Goal: Task Accomplishment & Management: Use online tool/utility

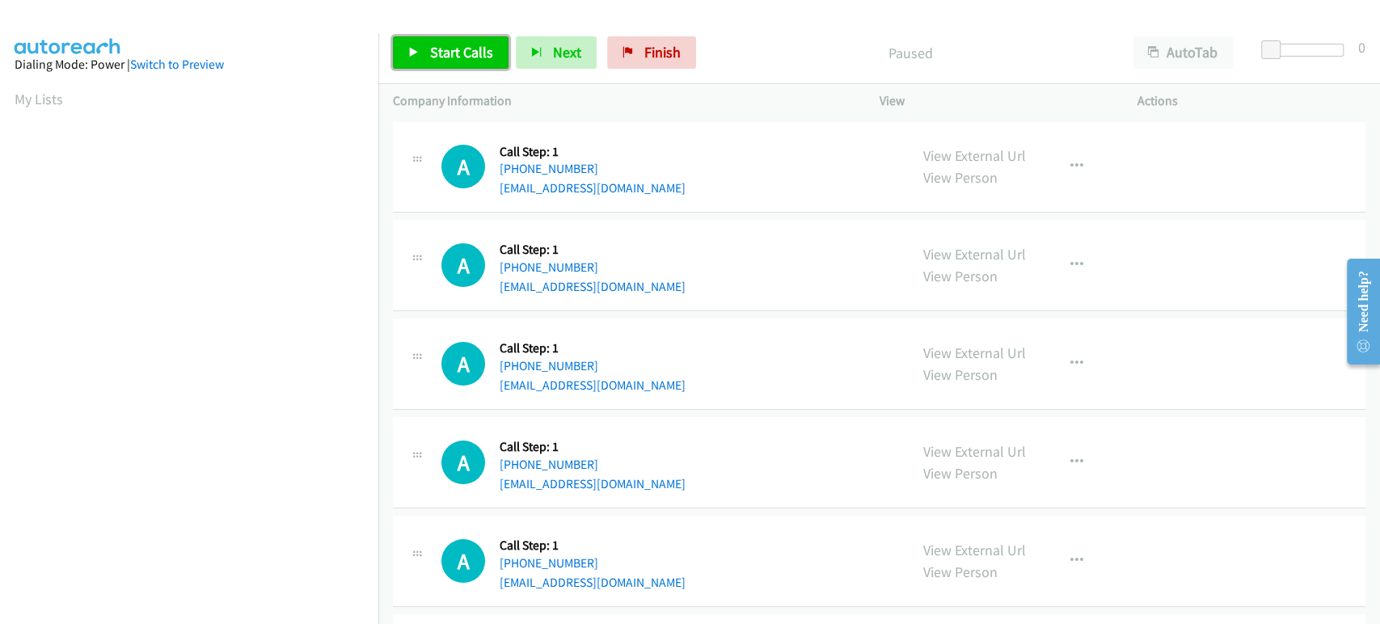
click at [455, 47] on span "Start Calls" at bounding box center [461, 52] width 63 height 19
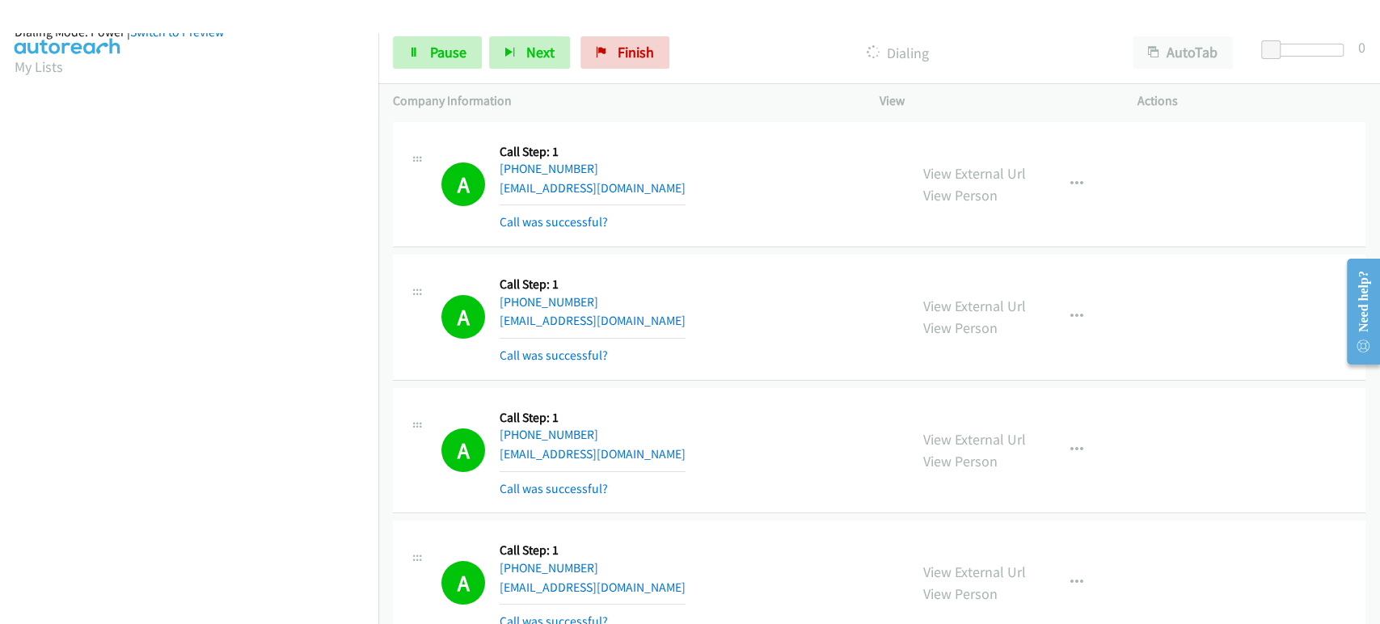
scroll to position [14, 0]
click at [424, 44] on link "Pause" at bounding box center [437, 52] width 89 height 32
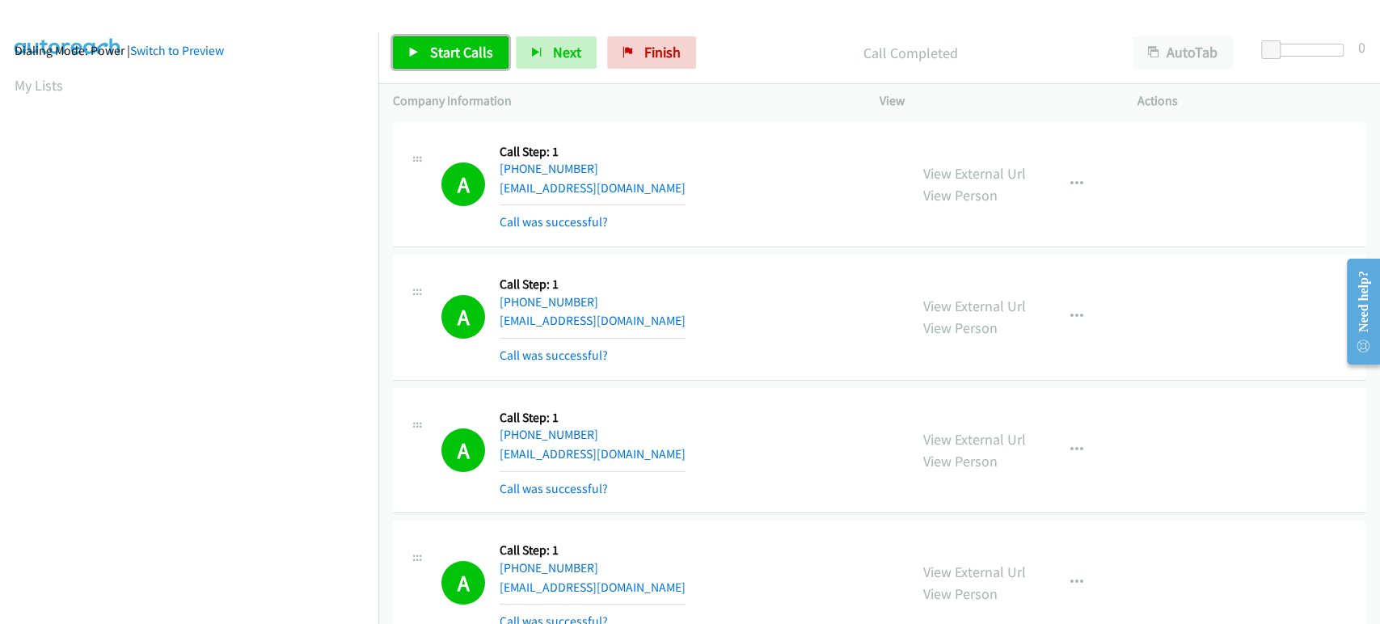
click at [450, 57] on span "Start Calls" at bounding box center [461, 52] width 63 height 19
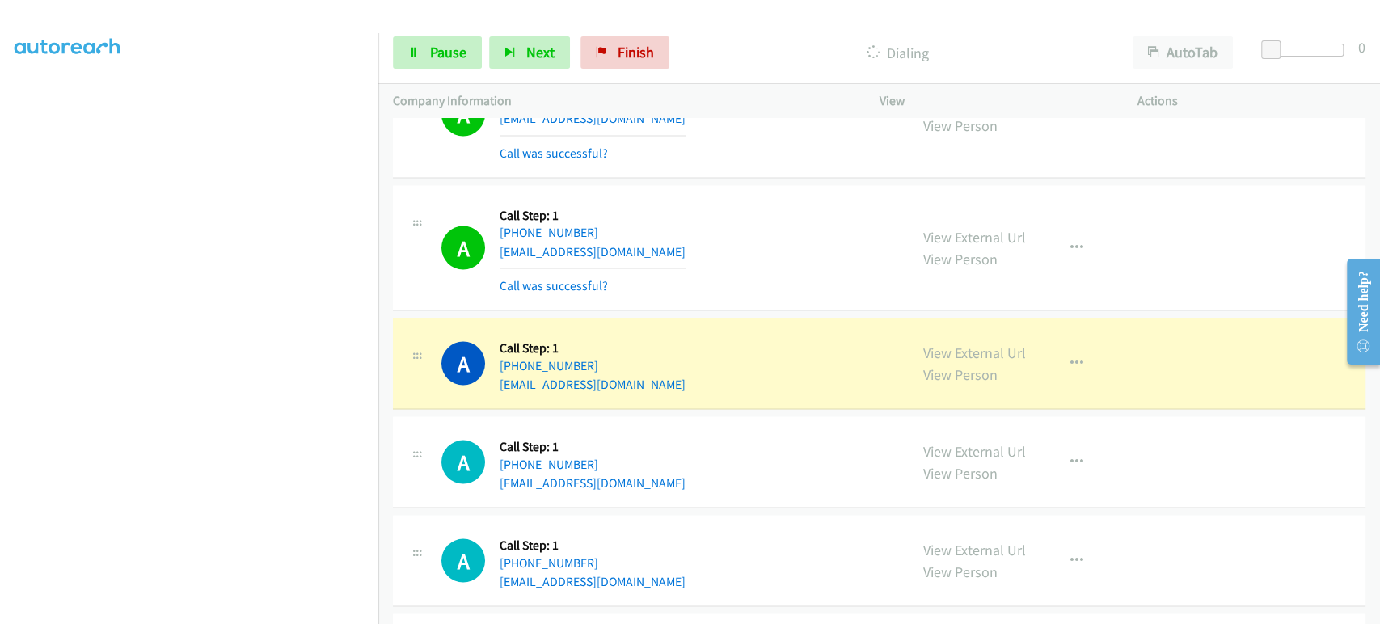
scroll to position [0, 0]
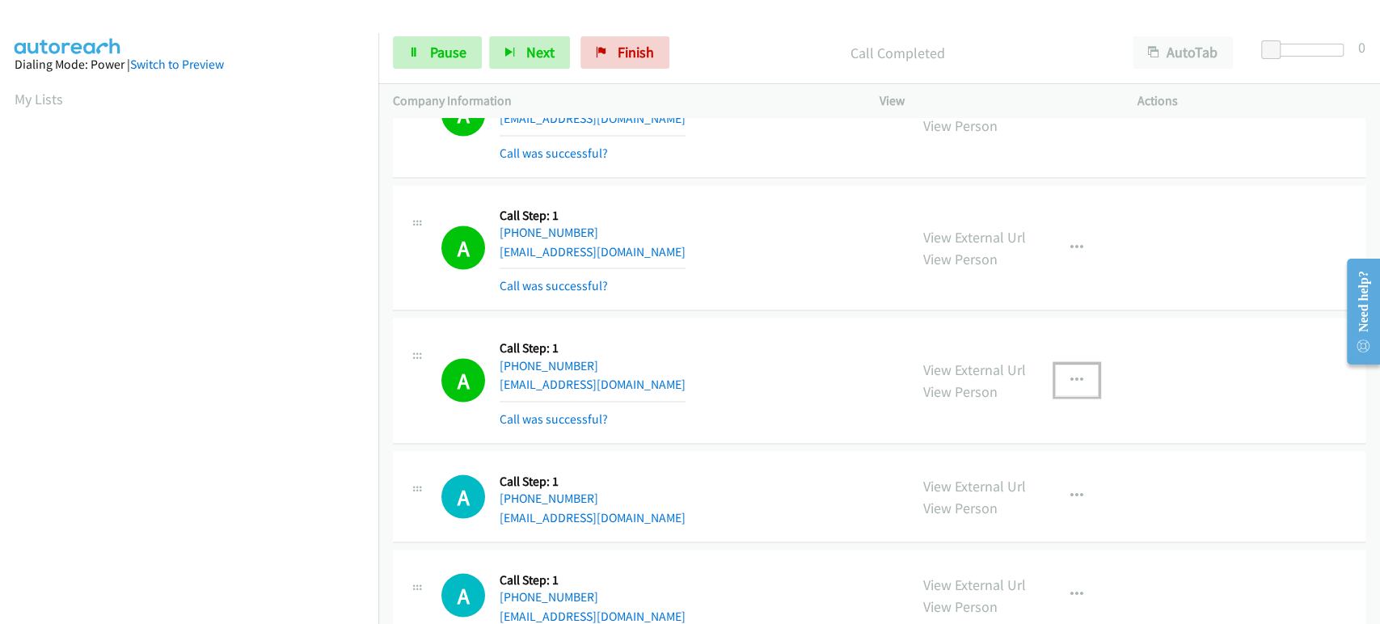
click at [1073, 376] on icon "button" at bounding box center [1076, 379] width 13 height 13
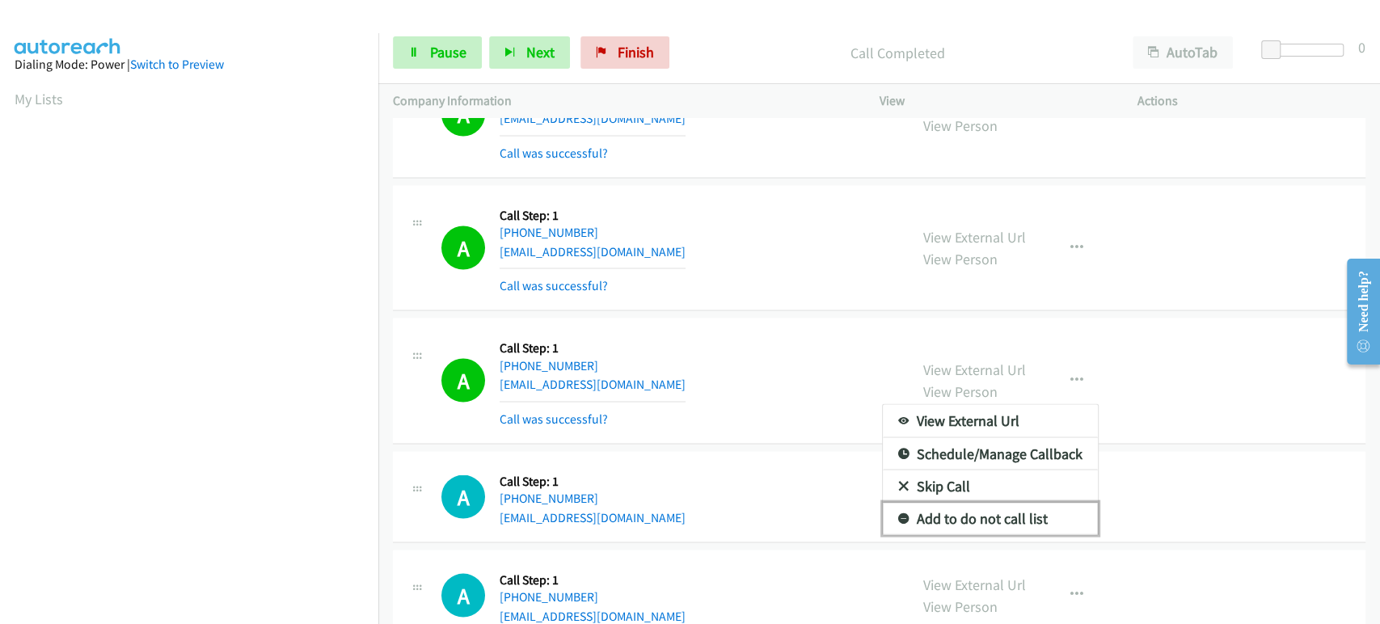
click at [1004, 516] on link "Add to do not call list" at bounding box center [990, 518] width 215 height 32
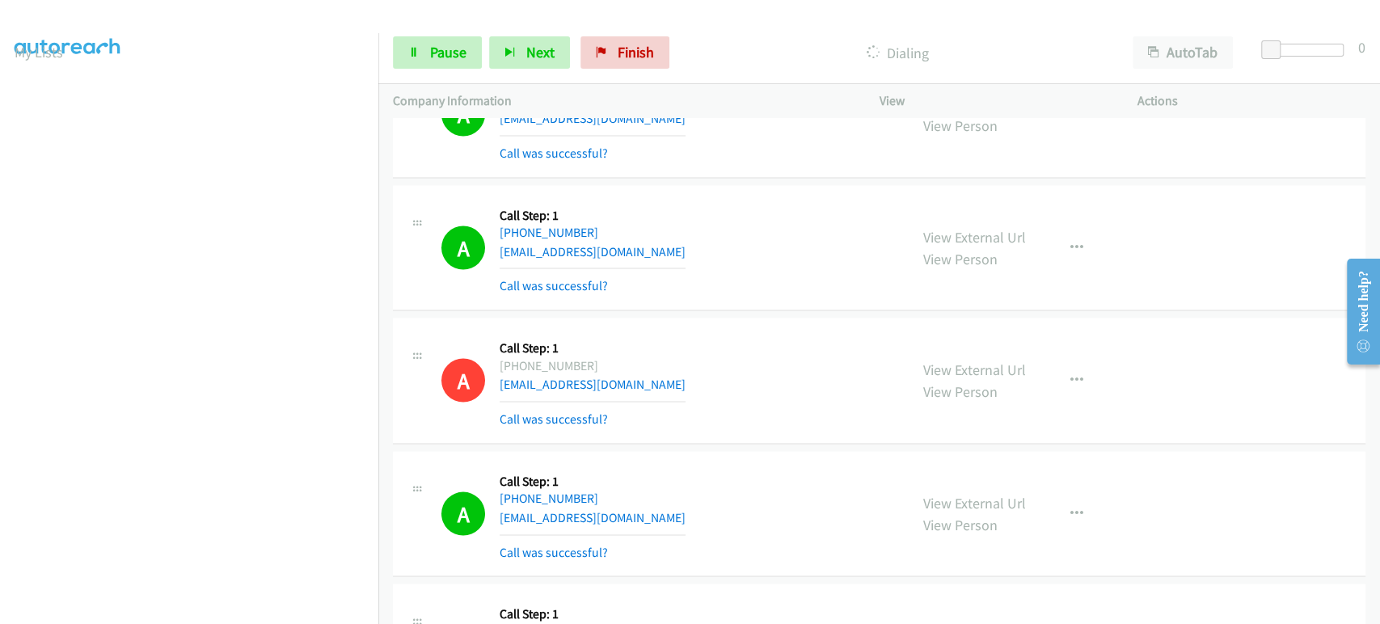
scroll to position [14, 0]
click at [427, 62] on link "Pause" at bounding box center [437, 52] width 89 height 32
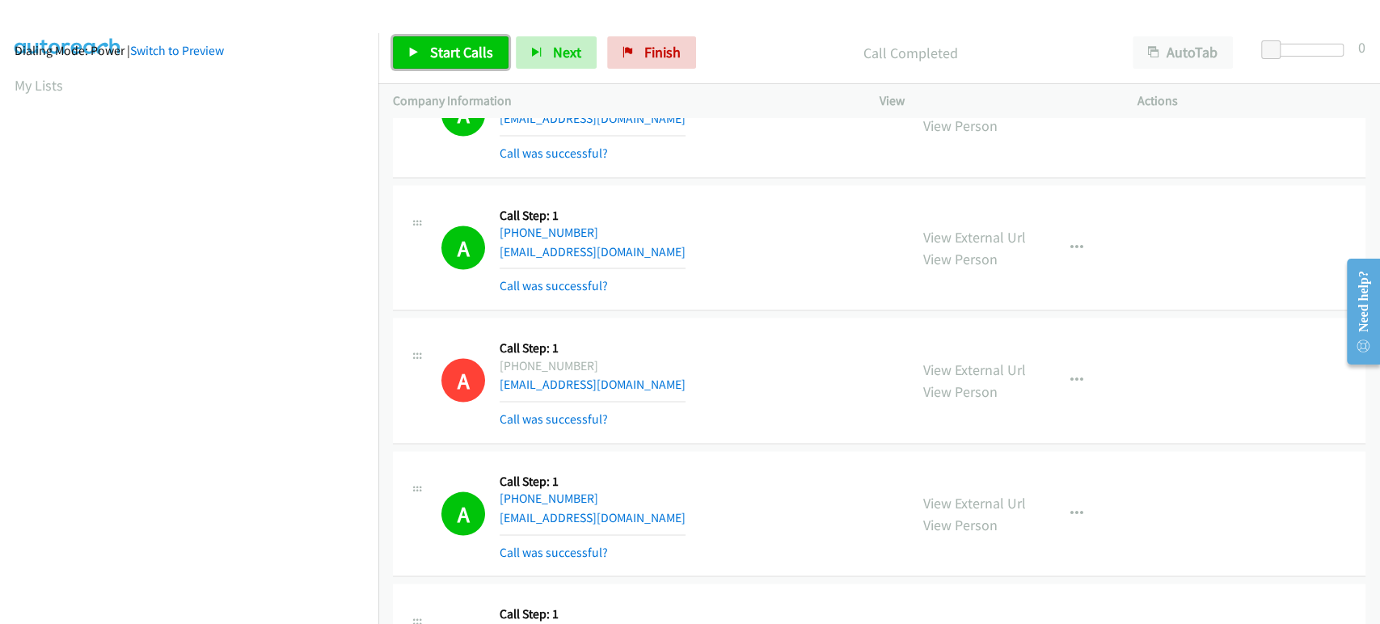
click at [447, 44] on span "Start Calls" at bounding box center [461, 52] width 63 height 19
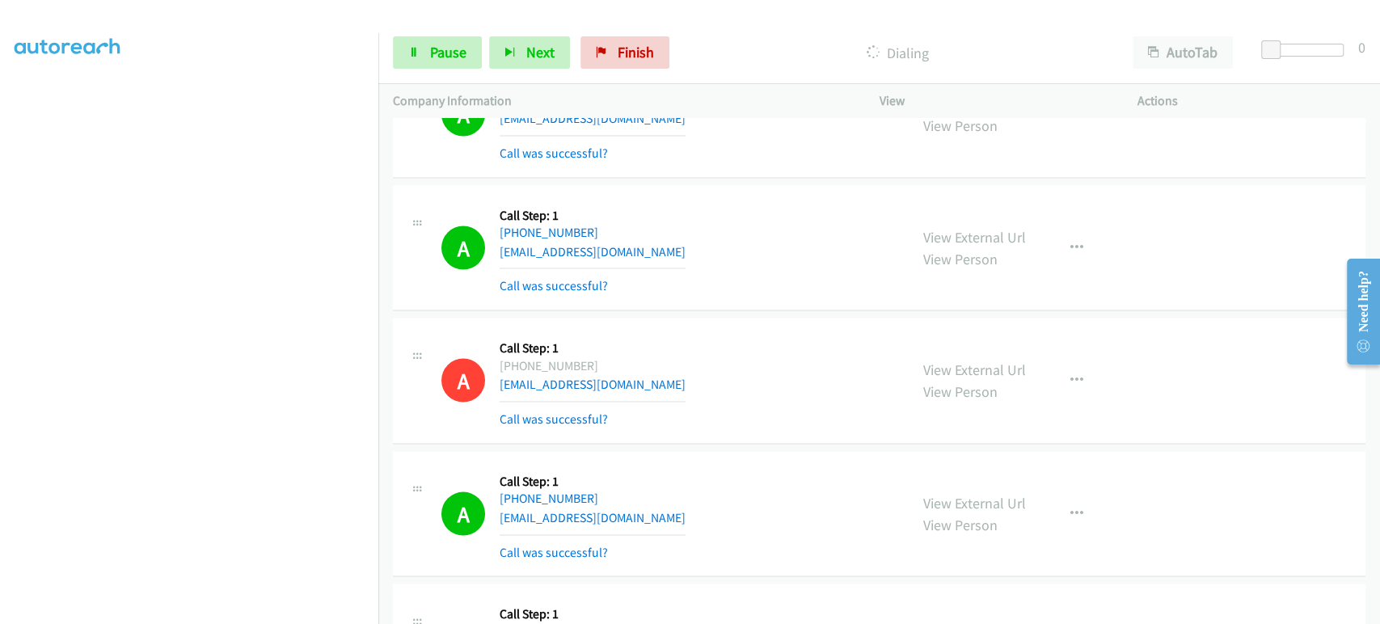
scroll to position [103, 0]
drag, startPoint x: 427, startPoint y: 55, endPoint x: 419, endPoint y: 56, distance: 8.1
click at [427, 55] on link "Pause" at bounding box center [437, 52] width 89 height 32
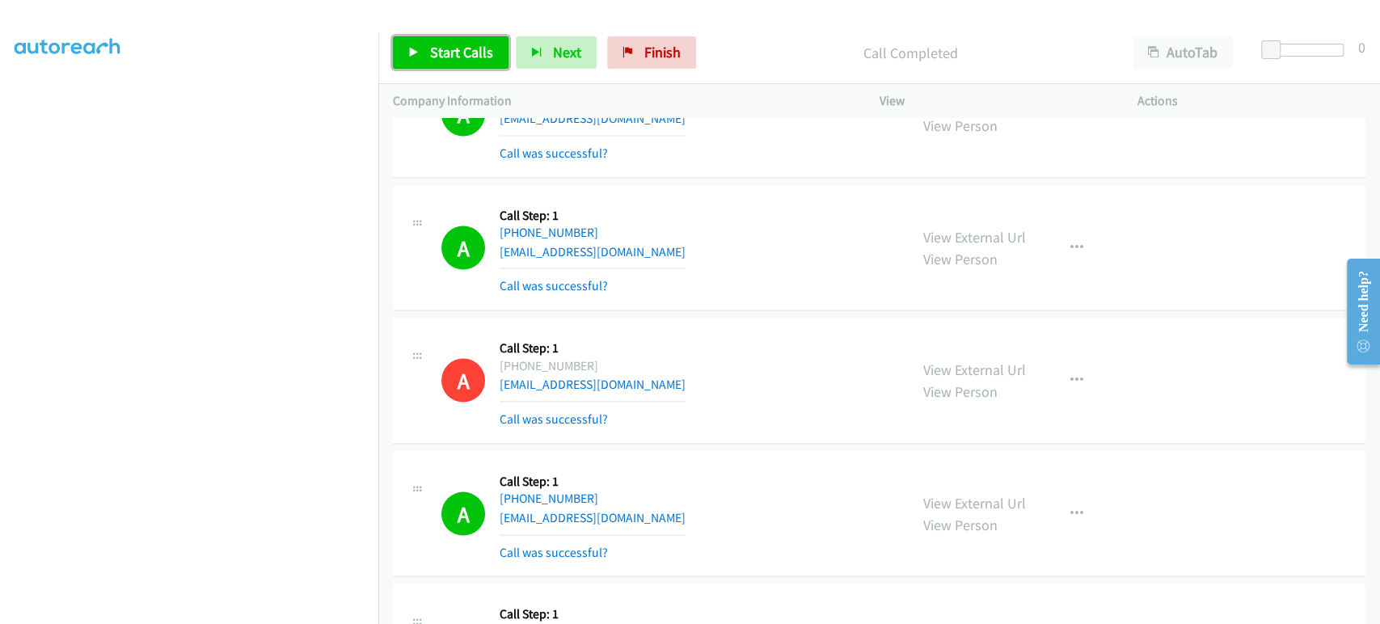
click at [449, 57] on span "Start Calls" at bounding box center [461, 52] width 63 height 19
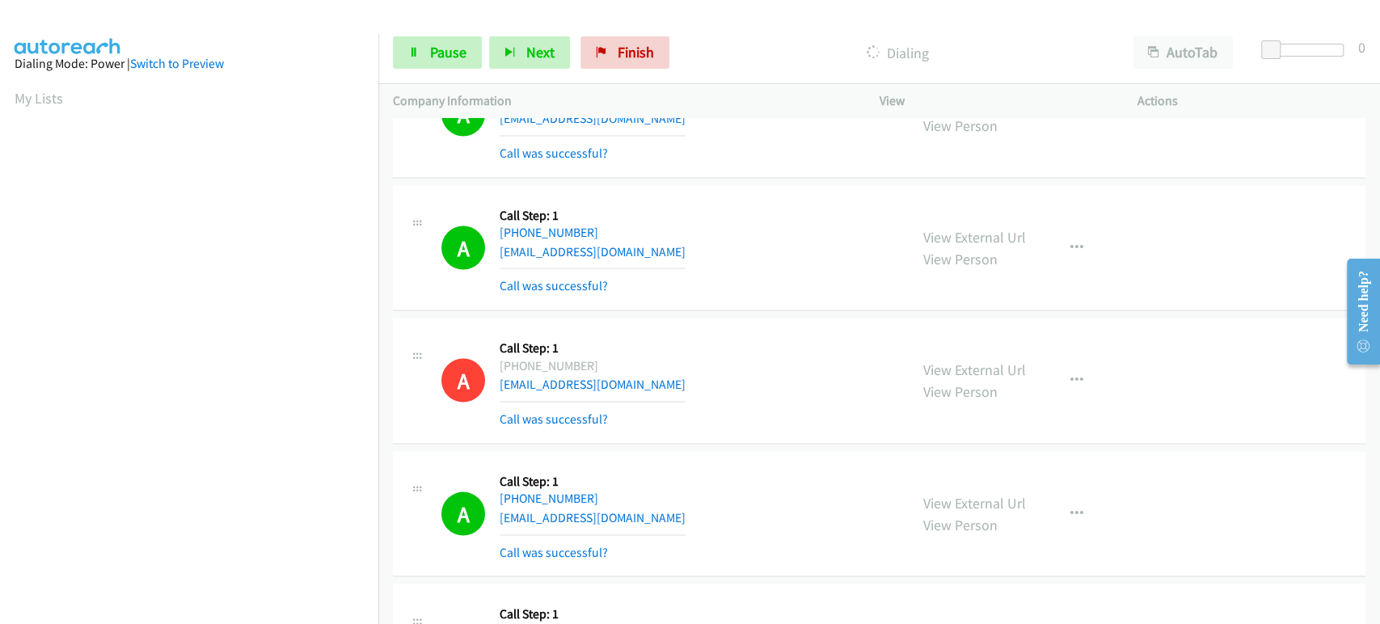
scroll to position [0, 0]
click at [441, 59] on span "Pause" at bounding box center [448, 52] width 36 height 19
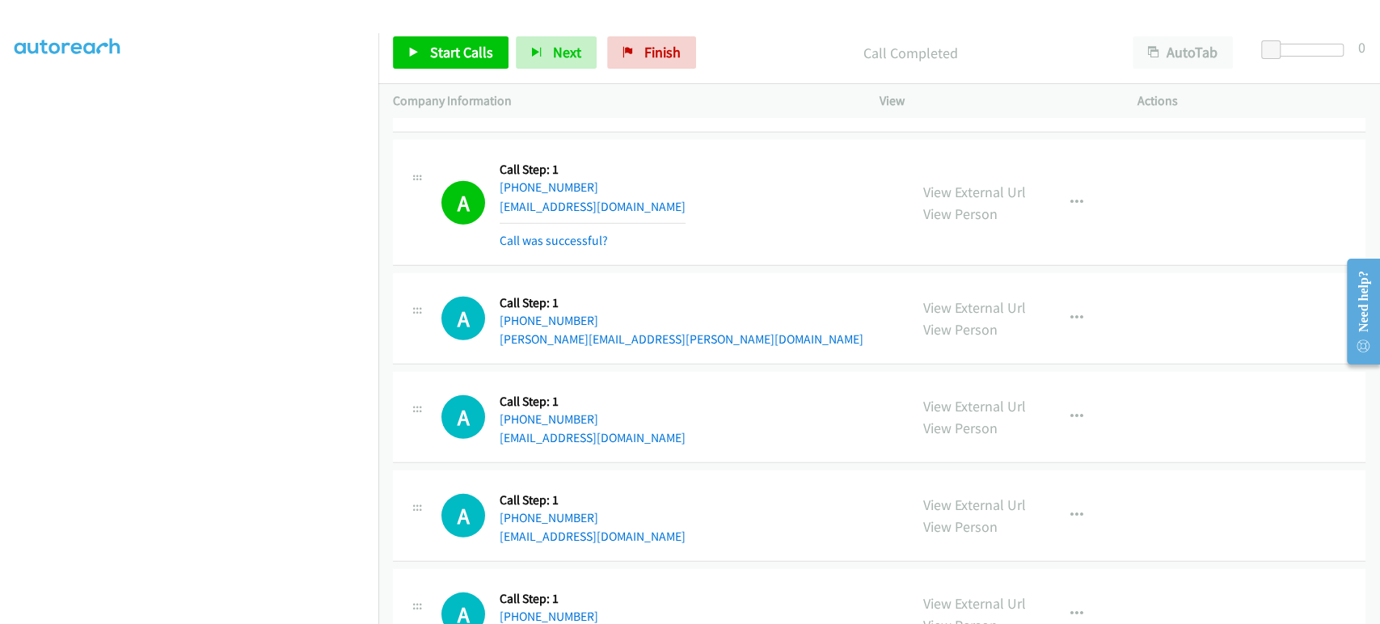
scroll to position [3053, 0]
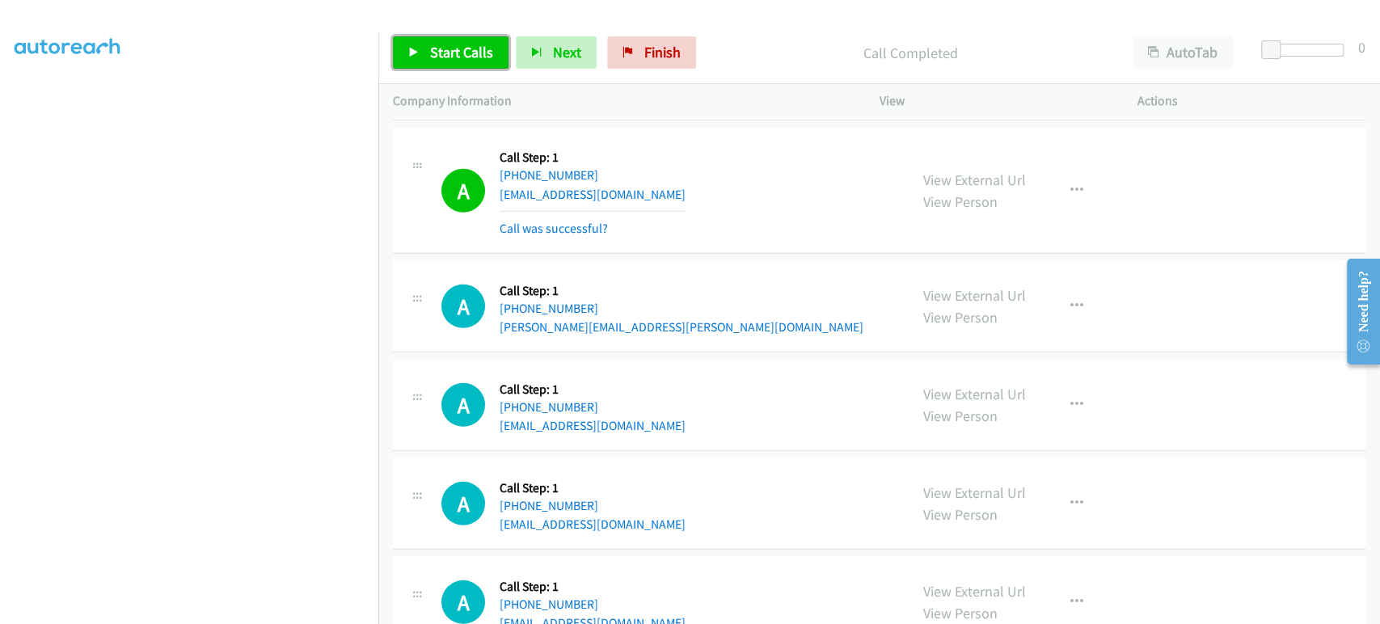
click at [451, 56] on span "Start Calls" at bounding box center [461, 52] width 63 height 19
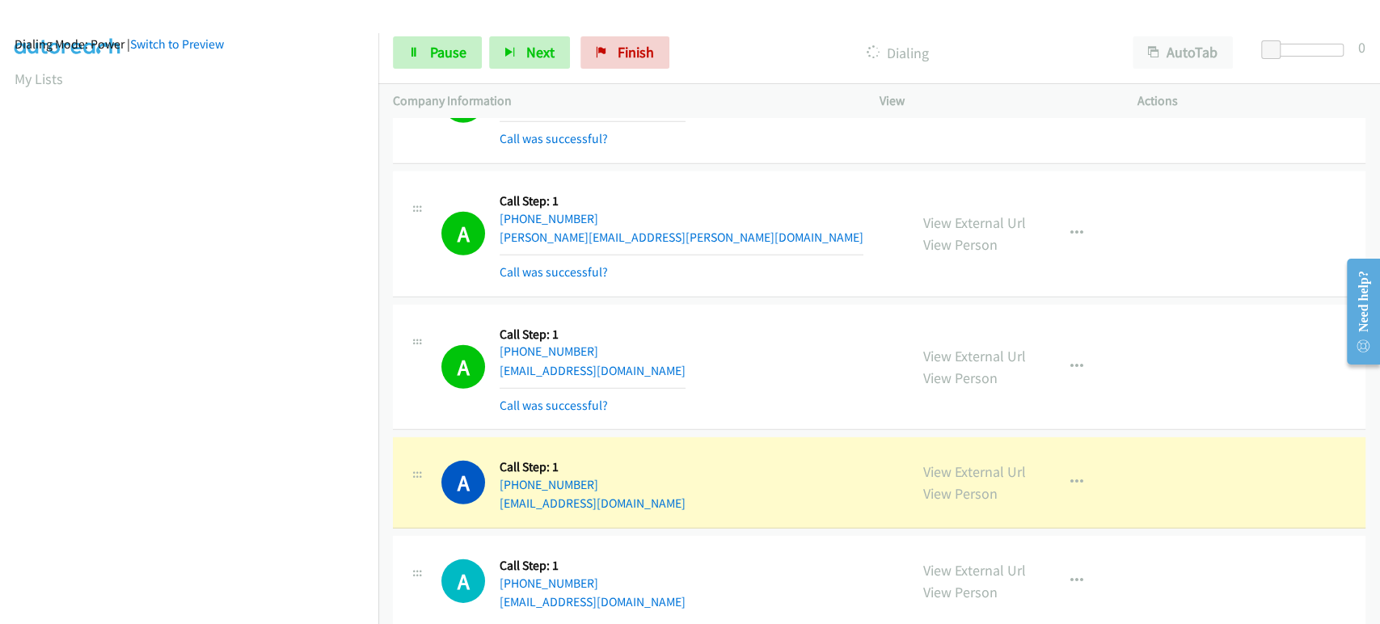
scroll to position [0, 0]
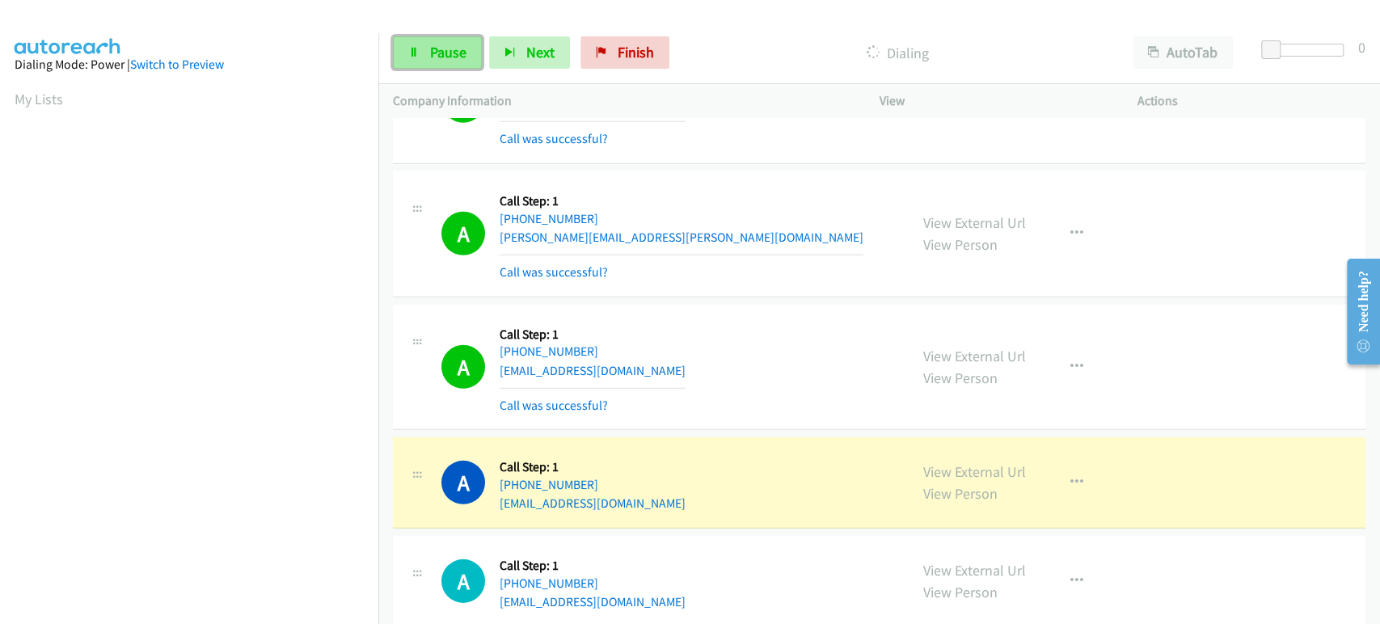
click at [451, 57] on span "Pause" at bounding box center [448, 52] width 36 height 19
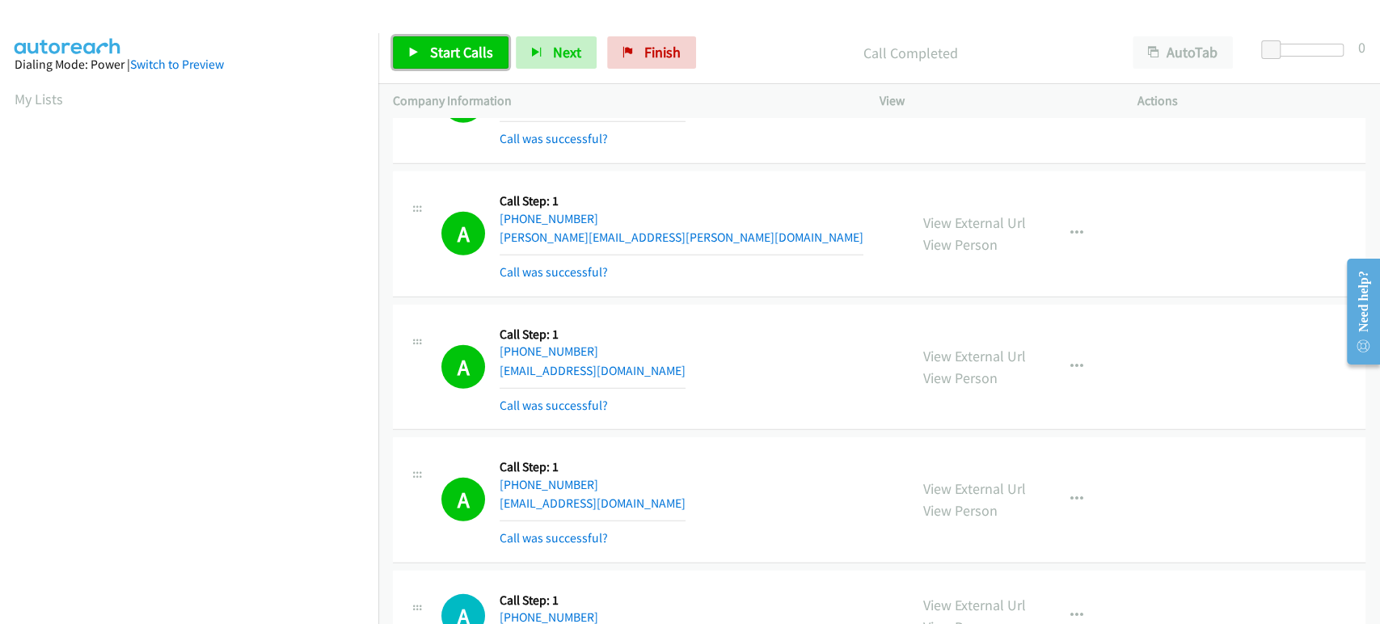
click at [441, 61] on span "Start Calls" at bounding box center [461, 52] width 63 height 19
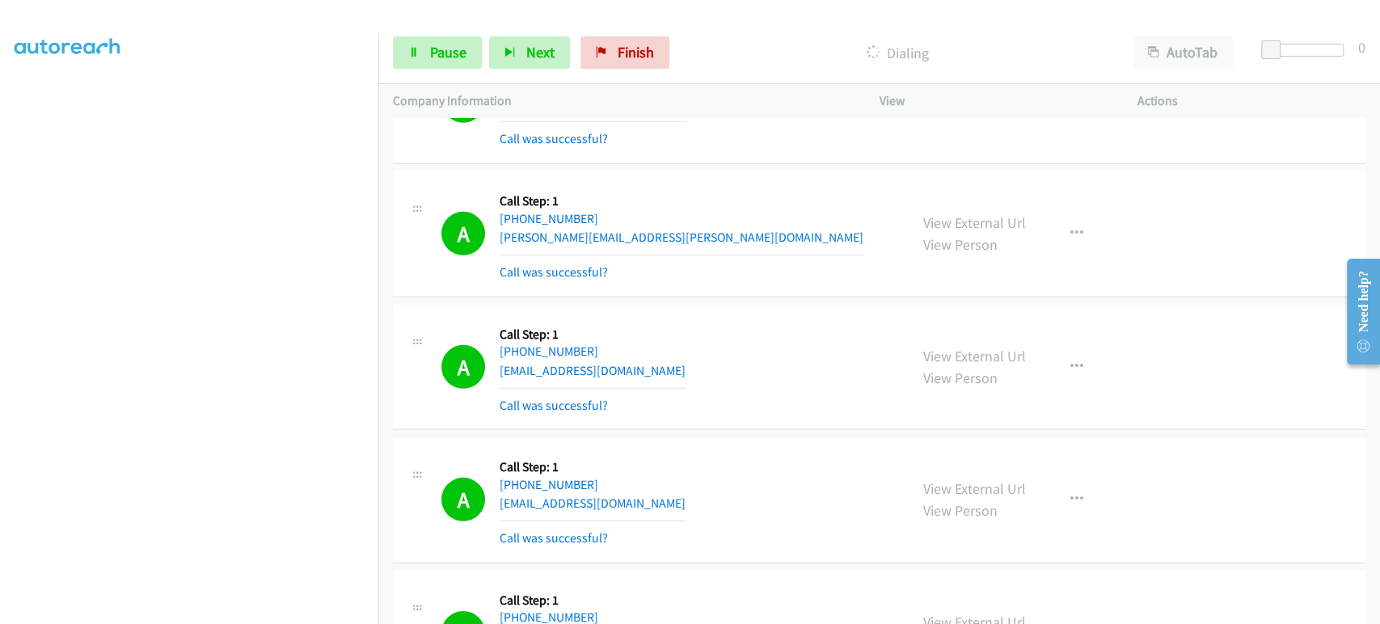
scroll to position [284, 0]
click at [451, 61] on link "Pause" at bounding box center [437, 52] width 89 height 32
